Goal: Transaction & Acquisition: Purchase product/service

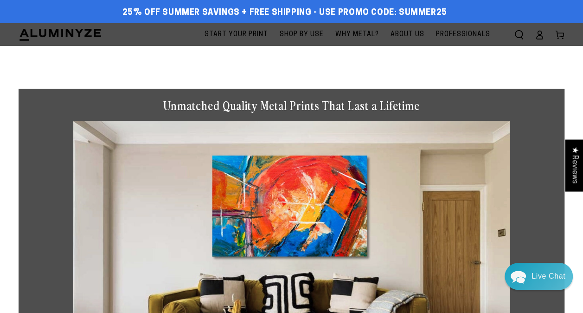
click at [253, 29] on span "Start Your Print" at bounding box center [236, 35] width 64 height 12
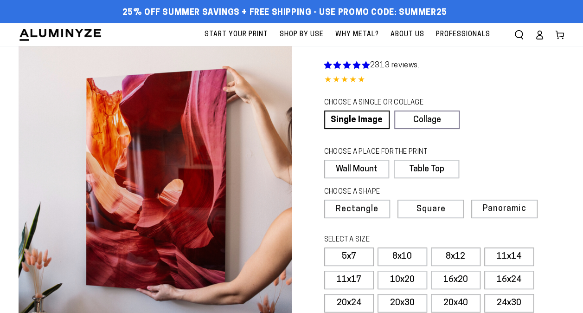
select select "**********"
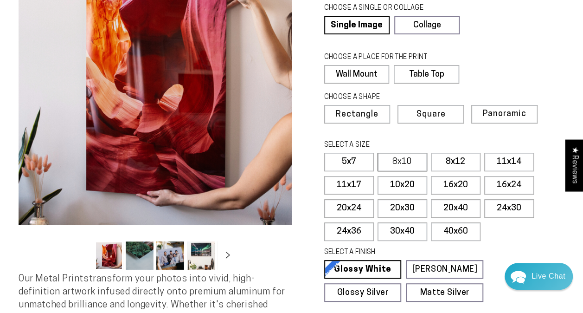
scroll to position [95, 0]
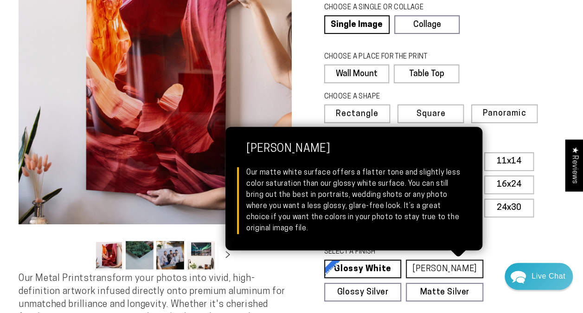
click at [426, 264] on link "Matte White Matte White Our matte white surface offers a flatter tone and sligh…" at bounding box center [444, 268] width 77 height 19
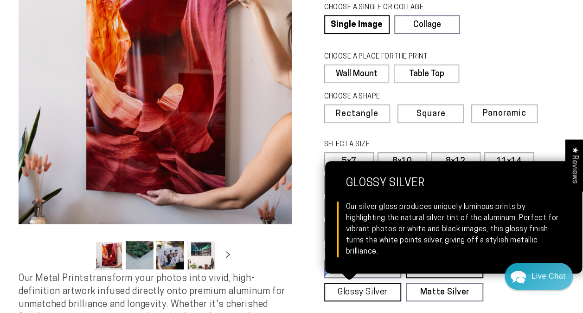
click at [368, 292] on link "Glossy Silver Glossy Silver Our silver gloss produces uniquely luminous prints …" at bounding box center [362, 291] width 77 height 19
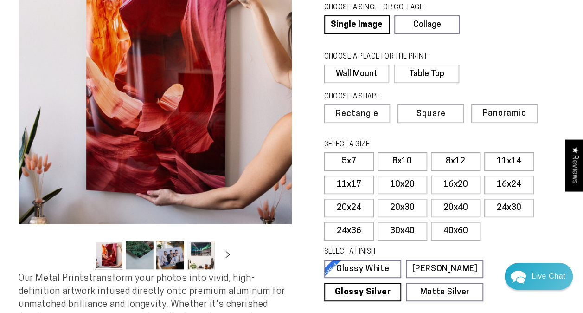
click at [171, 259] on button "Load image 3 in gallery view" at bounding box center [170, 255] width 28 height 28
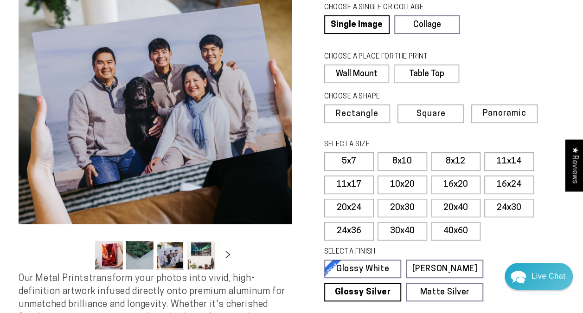
click at [224, 257] on icon "Slide right" at bounding box center [227, 253] width 13 height 7
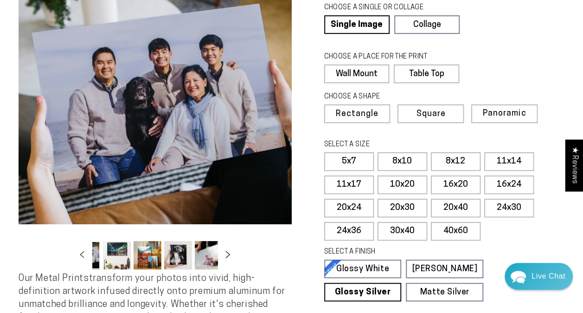
scroll to position [0, 90]
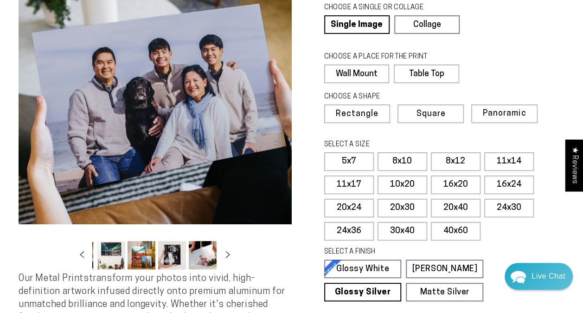
click at [176, 261] on button "Load image 6 in gallery view" at bounding box center [172, 255] width 28 height 28
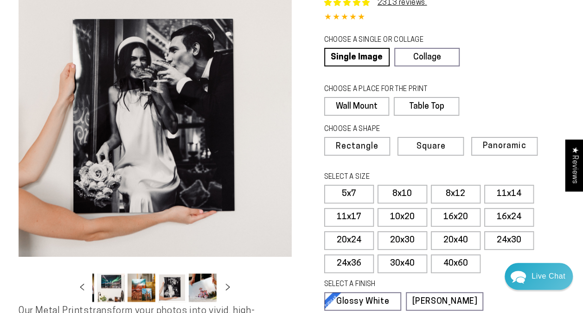
scroll to position [62, 0]
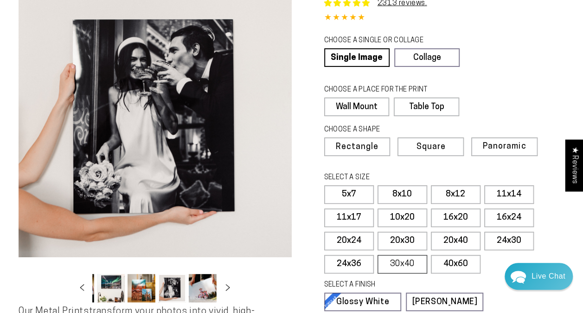
click at [416, 268] on label "30x40" at bounding box center [402, 264] width 50 height 19
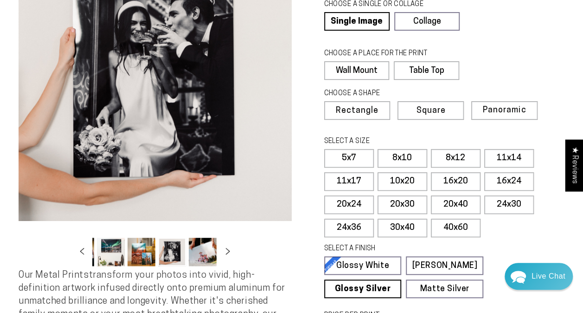
scroll to position [97, 0]
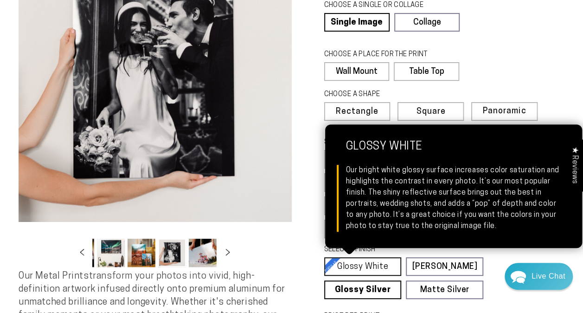
click at [374, 264] on link "Glossy White Glossy White Our bright white glossy surface increases color satur…" at bounding box center [362, 266] width 77 height 19
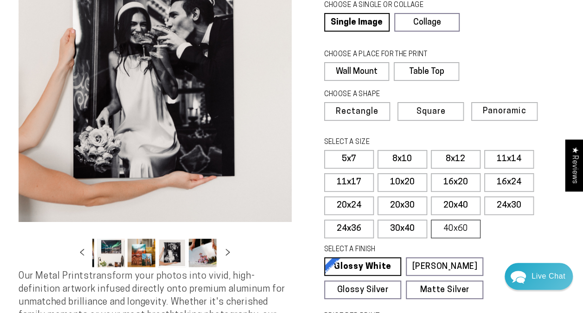
click at [465, 228] on label "40x60" at bounding box center [456, 228] width 50 height 19
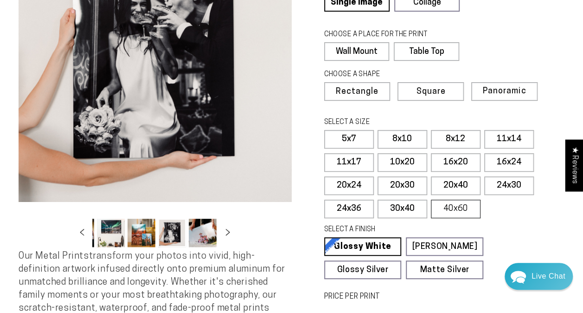
scroll to position [203, 0]
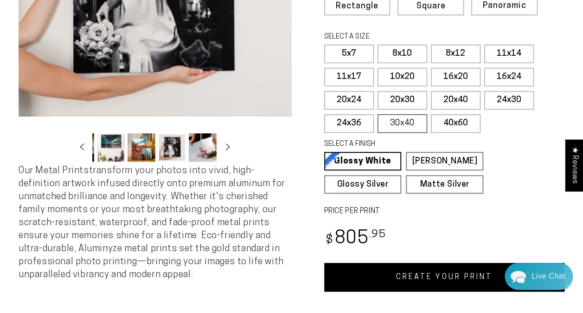
click at [408, 121] on label "30x40" at bounding box center [402, 123] width 50 height 19
click at [430, 279] on link "CREATE YOUR PRINT" at bounding box center [444, 276] width 241 height 29
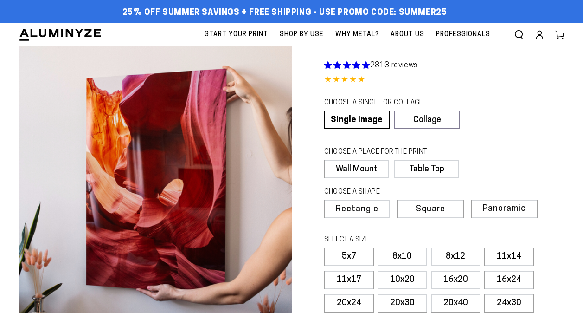
scroll to position [203, 0]
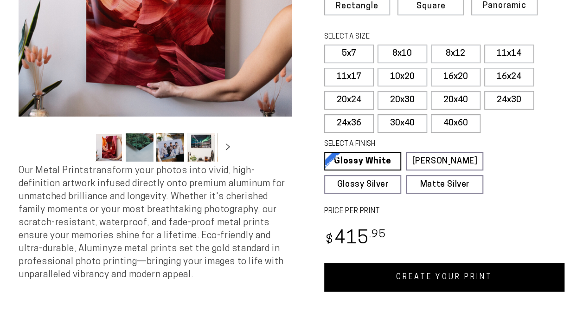
select select "**********"
click at [346, 125] on label "24x36" at bounding box center [349, 123] width 50 height 19
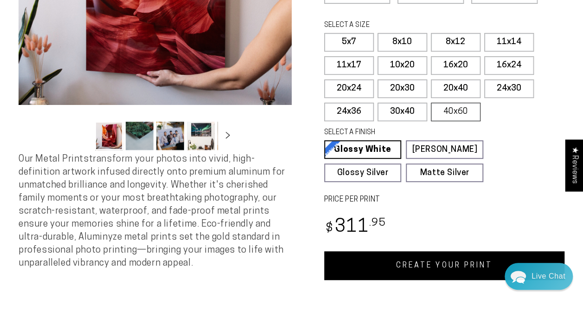
scroll to position [228, 0]
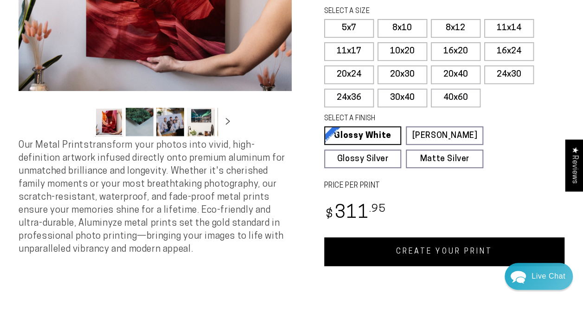
click at [449, 247] on link "CREATE YOUR PRINT" at bounding box center [444, 251] width 241 height 29
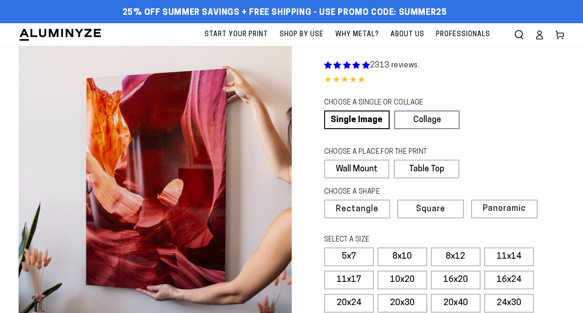
scroll to position [228, 0]
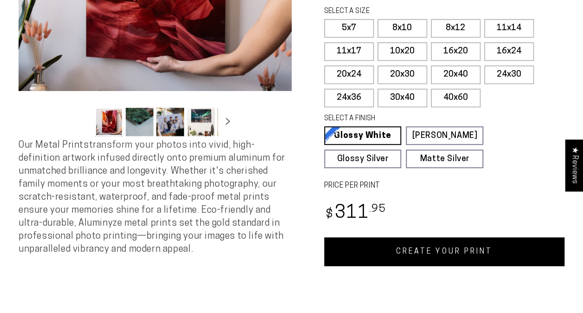
select select "**********"
click at [430, 258] on link "CREATE YOUR PRINT" at bounding box center [444, 251] width 241 height 29
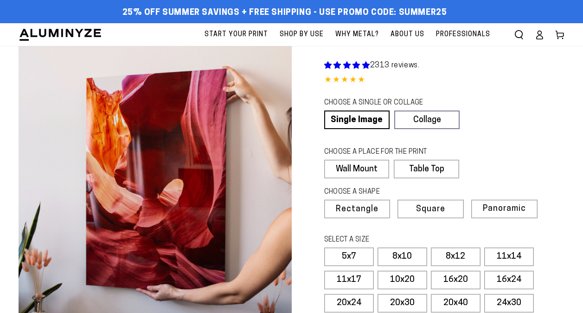
scroll to position [228, 0]
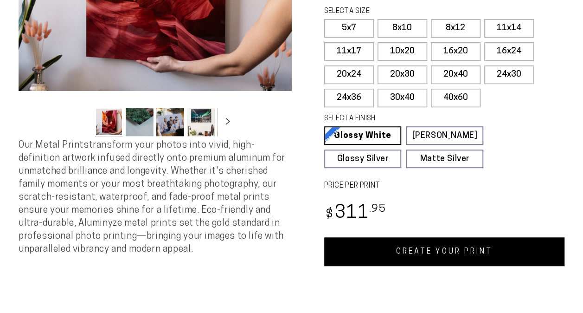
select select "**********"
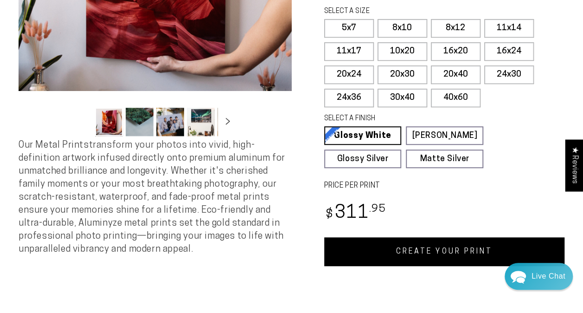
click at [398, 243] on link "CREATE YOUR PRINT" at bounding box center [444, 251] width 241 height 29
